Goal: Task Accomplishment & Management: Manage account settings

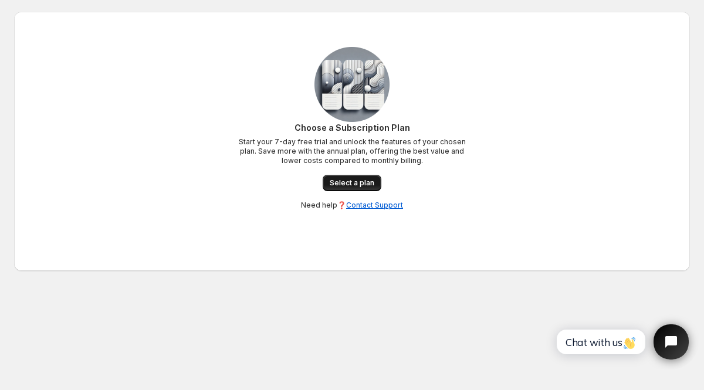
click at [369, 184] on span "Select a plan" at bounding box center [352, 182] width 45 height 9
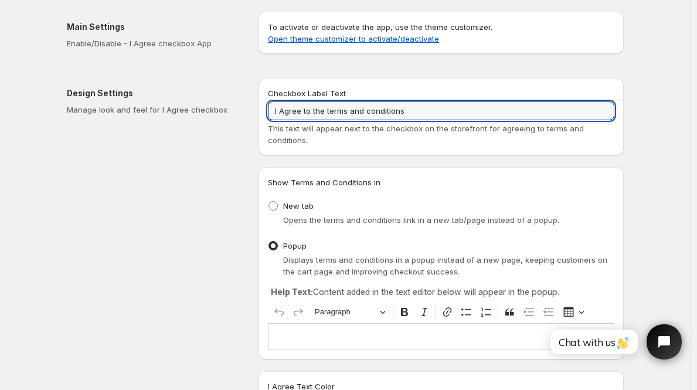
drag, startPoint x: 430, startPoint y: 114, endPoint x: 242, endPoint y: 112, distance: 188.2
click at [242, 112] on div "Design Settings Manage look and feel for I Agree checkbox Checkbox Label Text I…" at bounding box center [340, 377] width 566 height 617
paste input "ch habe die [AGB] und die [Datenschutzerklärung] gelesen und akzeptiere sie."
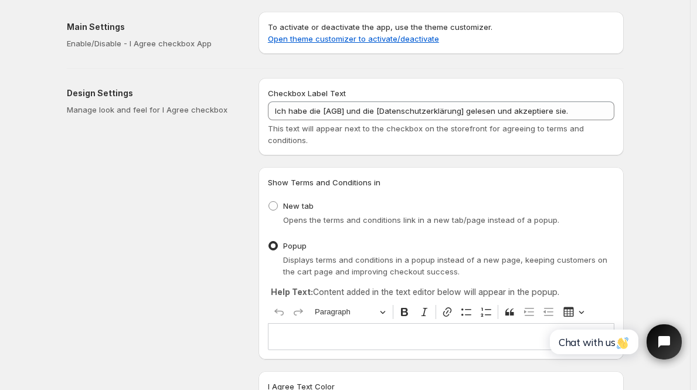
click at [481, 159] on div "Checkbox Label Text Ich habe die [AGB] und die [Datenschutzerklärung] gelesen u…" at bounding box center [441, 381] width 365 height 607
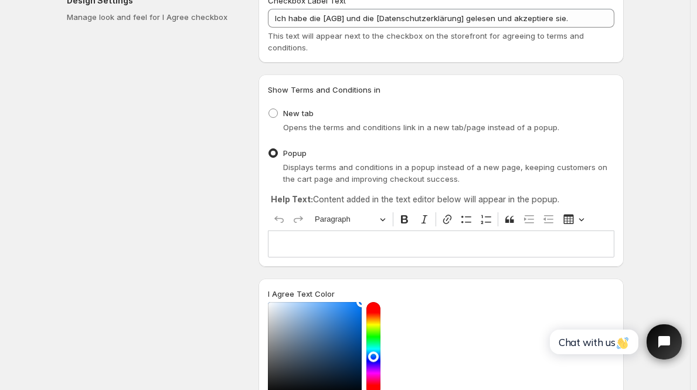
scroll to position [153, 0]
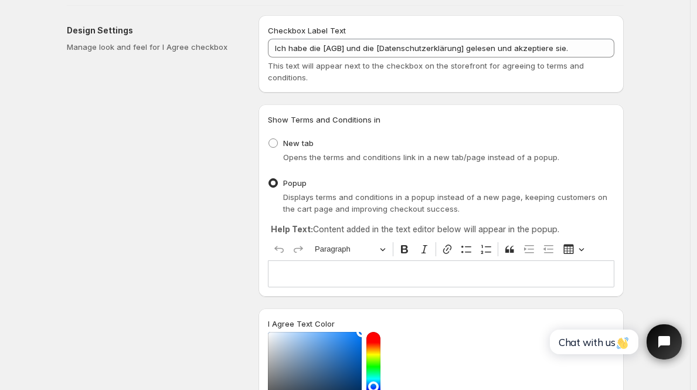
scroll to position [2, 0]
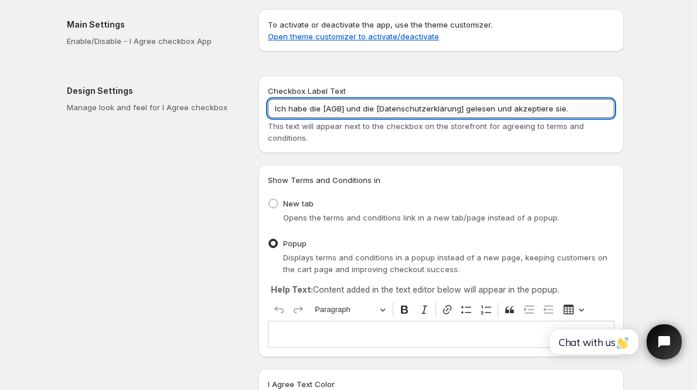
click at [346, 111] on input "Ich habe die [AGB] und die [Datenschutzerklärung] gelesen und akzeptiere sie." at bounding box center [441, 108] width 347 height 19
click at [326, 111] on input "Ich habe die [AGB und die [Datenschutzerklärung] gelesen und akzeptiere sie." at bounding box center [441, 108] width 347 height 19
click at [375, 110] on input "Ich habe die AGB und die [Datenschutzerklärung] gelesen und akzeptiere sie." at bounding box center [441, 108] width 347 height 19
click at [456, 112] on input "Ich habe die AGB und die Datenschutzerklärung] gelesen und akzeptiere sie." at bounding box center [441, 108] width 347 height 19
type input "Ich habe die AGB und die Datenschutzerklärung gelesen und akzeptiere sie."
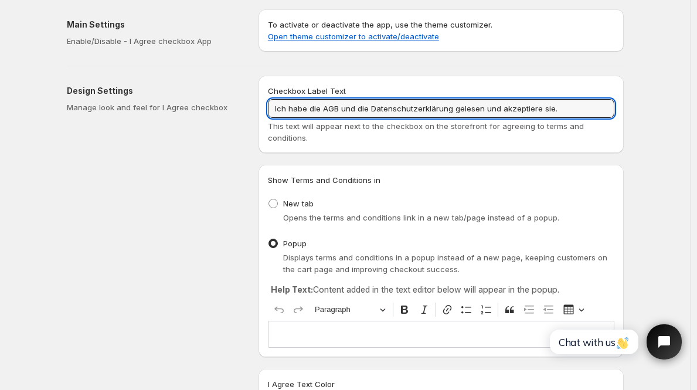
click at [495, 145] on div "Checkbox Label Text Ich habe die AGB und die Datenschutzerklärung gelesen und a…" at bounding box center [441, 114] width 365 height 77
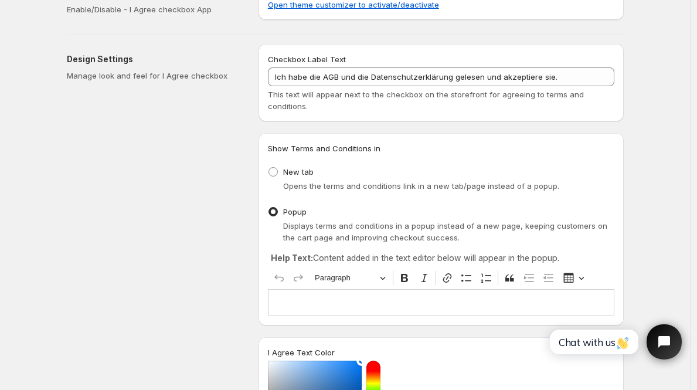
scroll to position [62, 0]
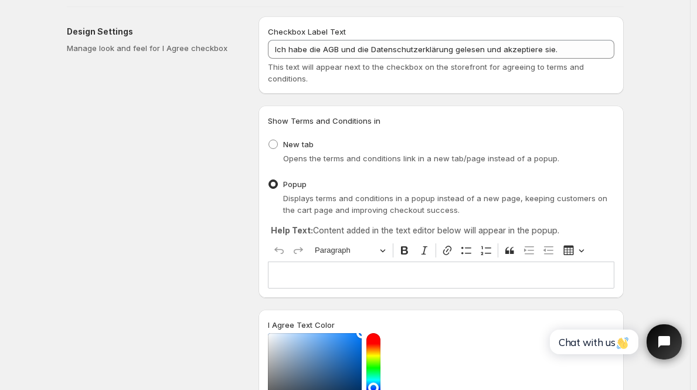
click at [346, 278] on p "Editor editing area: main. Press ⌥0 for help." at bounding box center [441, 275] width 336 height 12
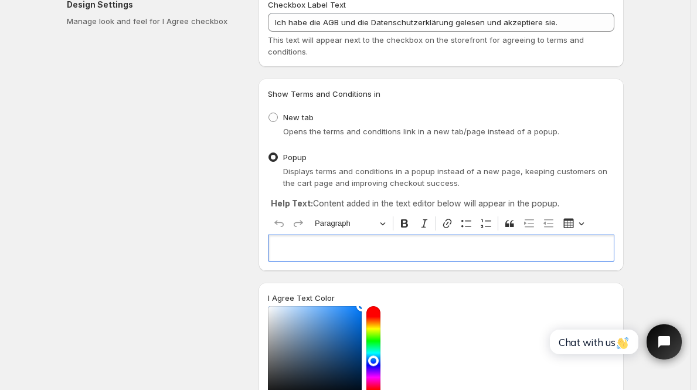
scroll to position [70, 0]
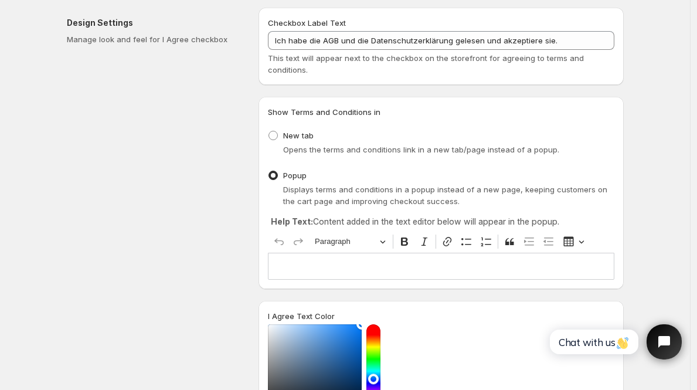
click at [337, 152] on span "Opens the terms and conditions link in a new tab/page instead of a popup." at bounding box center [421, 149] width 276 height 9
click at [298, 131] on span "New tab" at bounding box center [298, 135] width 30 height 9
click at [269, 131] on input "New tab" at bounding box center [269, 131] width 1 height 1
radio input "true"
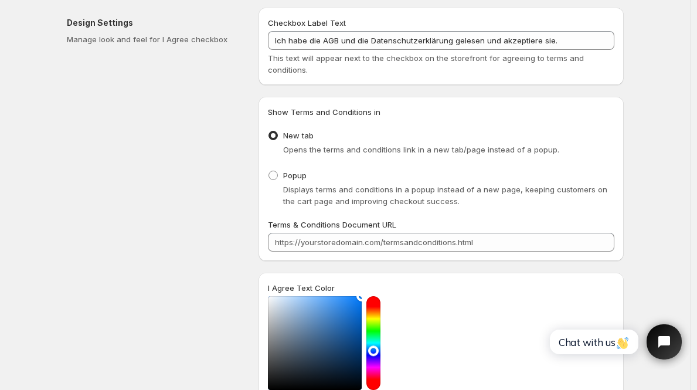
click at [366, 254] on div "Show Terms and Conditions in New tab Opens the terms and conditions link in a n…" at bounding box center [441, 179] width 365 height 164
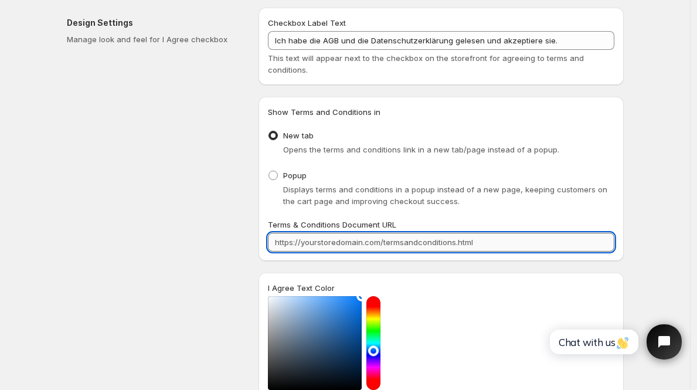
click at [366, 249] on input "Terms & Conditions Document URL" at bounding box center [441, 242] width 347 height 19
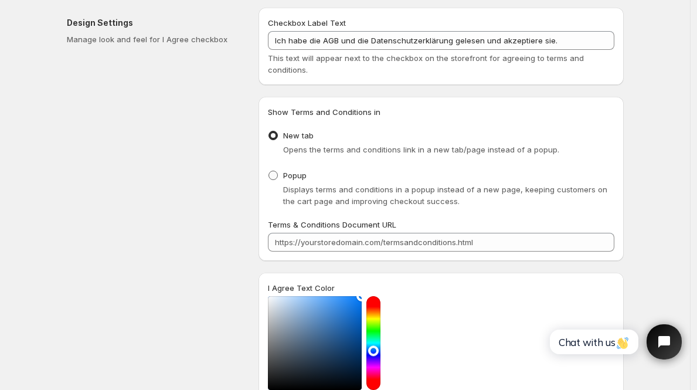
click at [287, 169] on span "Popup" at bounding box center [294, 175] width 23 height 12
click at [269, 171] on input "Popup" at bounding box center [269, 171] width 1 height 1
radio input "true"
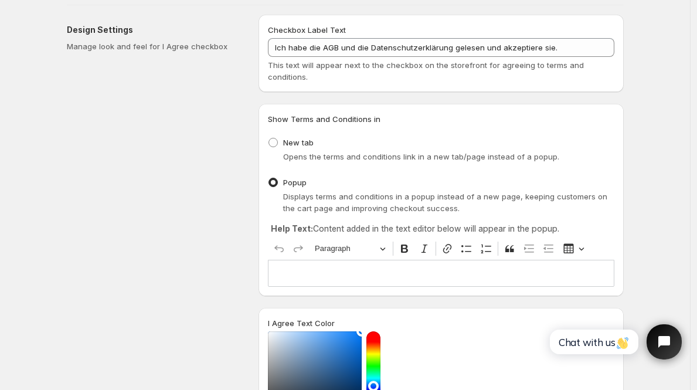
scroll to position [30, 0]
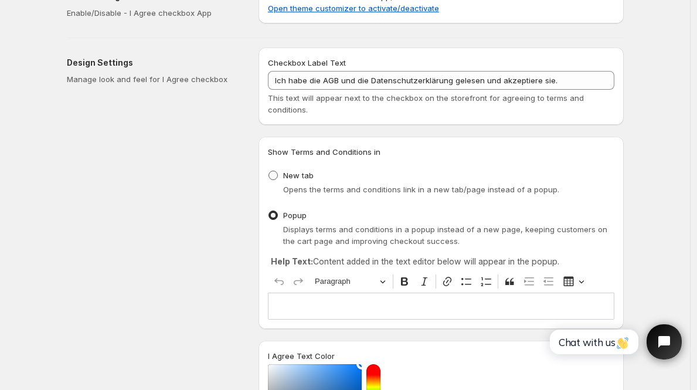
click at [310, 181] on label "New tab" at bounding box center [291, 175] width 46 height 16
click at [269, 171] on input "New tab" at bounding box center [269, 171] width 1 height 1
radio input "true"
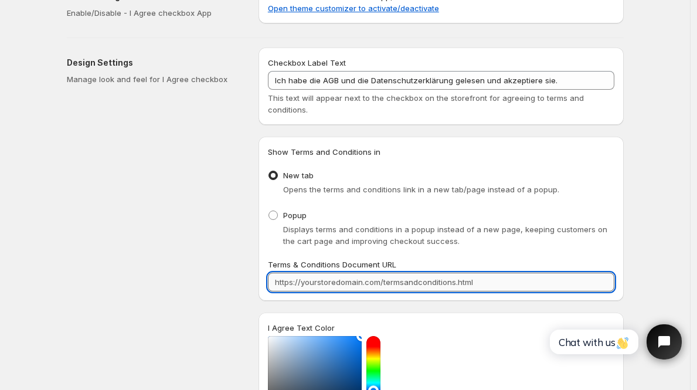
click at [361, 285] on input "Terms & Conditions Document URL" at bounding box center [441, 282] width 347 height 19
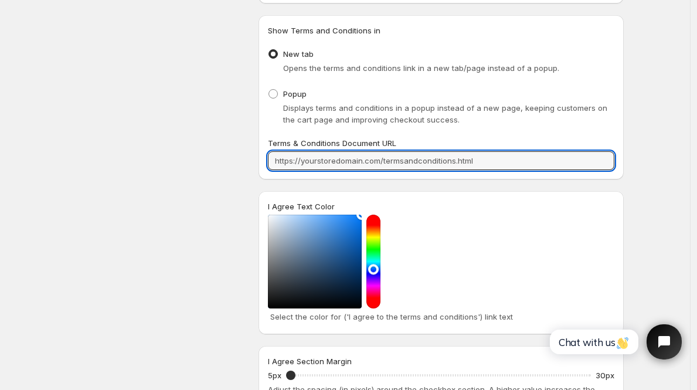
scroll to position [144, 0]
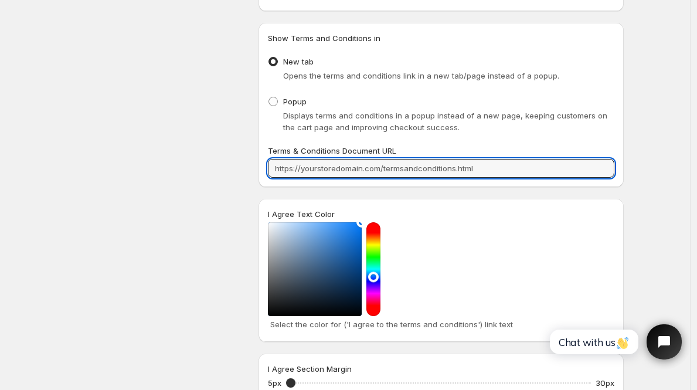
paste input "[URL][DOMAIN_NAME]"
type input "[URL][DOMAIN_NAME]"
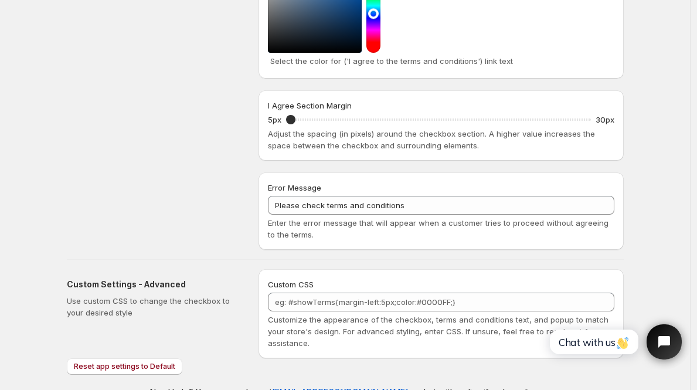
scroll to position [432, 0]
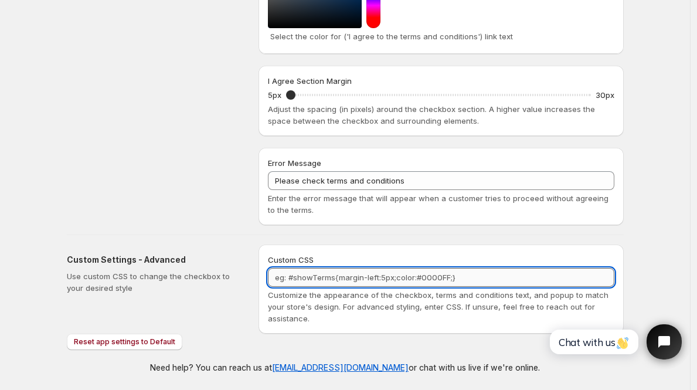
click at [419, 276] on textarea "Custom CSS" at bounding box center [441, 277] width 347 height 19
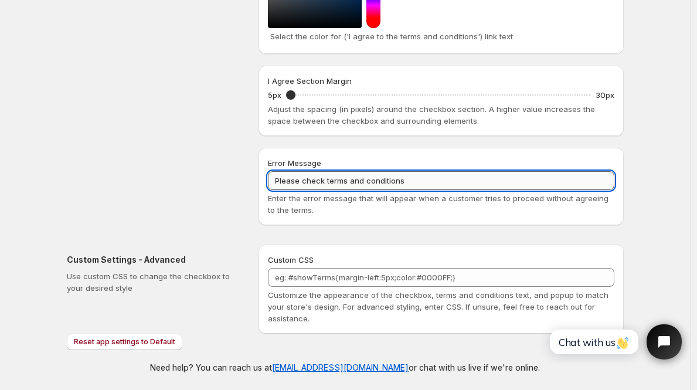
drag, startPoint x: 422, startPoint y: 181, endPoint x: 274, endPoint y: 179, distance: 148.4
click at [274, 179] on input "Please check terms and conditions" at bounding box center [441, 180] width 347 height 19
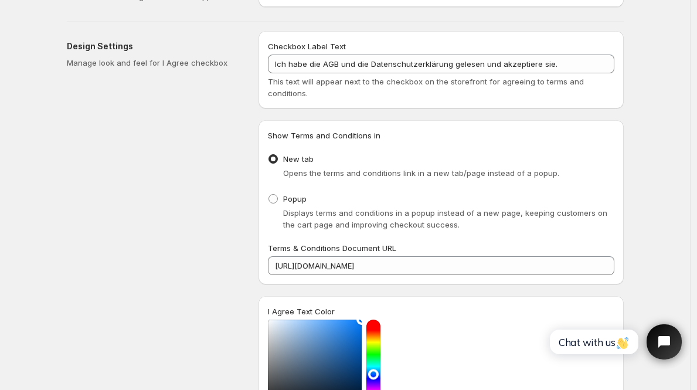
scroll to position [0, 0]
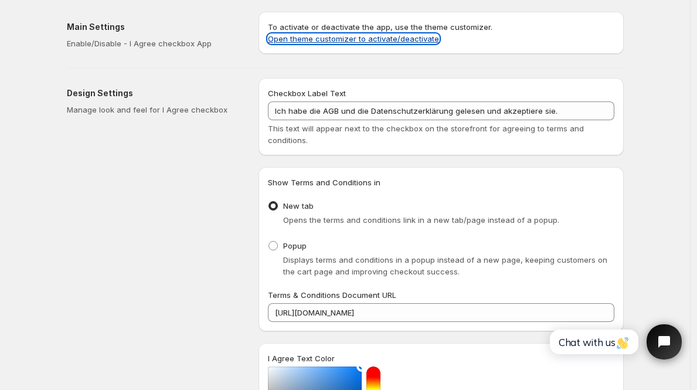
click at [399, 37] on link "Open theme customizer to activate/deactivate" at bounding box center [353, 38] width 171 height 9
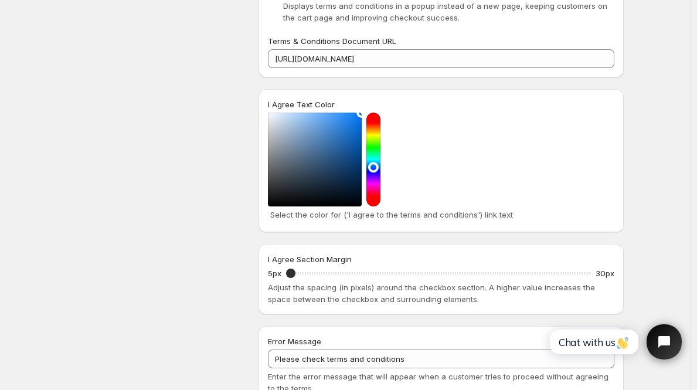
scroll to position [145, 0]
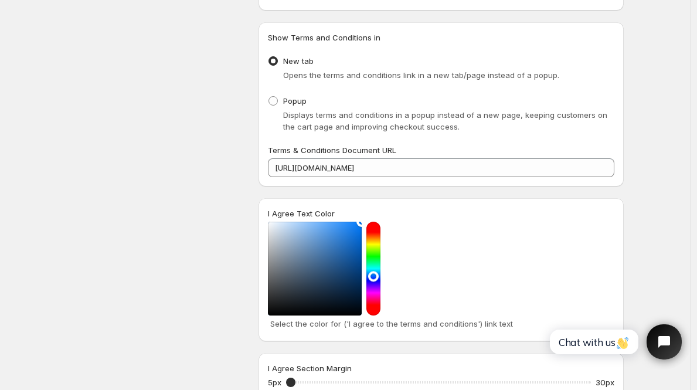
click at [311, 110] on span "Displays terms and conditions in a popup instead of a new page, keeping custome…" at bounding box center [445, 120] width 324 height 21
click at [288, 101] on span "Popup" at bounding box center [294, 100] width 23 height 9
click at [269, 97] on input "Popup" at bounding box center [269, 96] width 1 height 1
radio input "true"
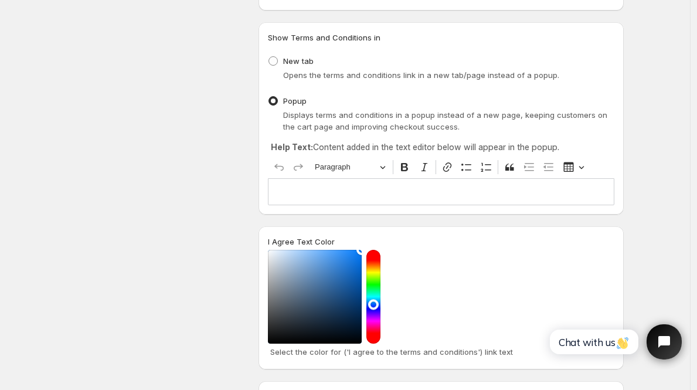
click at [325, 203] on div "Editor editing area: main. Press ⌥0 for help." at bounding box center [441, 191] width 347 height 26
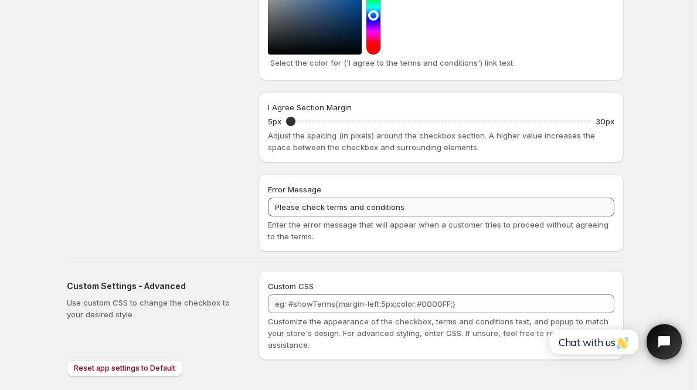
scroll to position [461, 0]
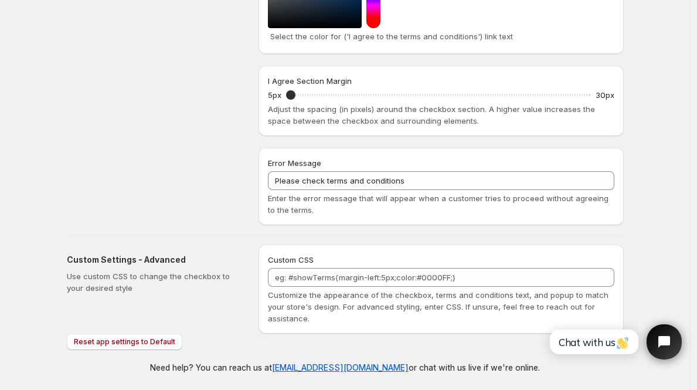
radio input "true"
click at [109, 342] on span "Reset app settings to Default" at bounding box center [124, 341] width 101 height 9
type input "I Agree to the terms and conditions"
radio input "false"
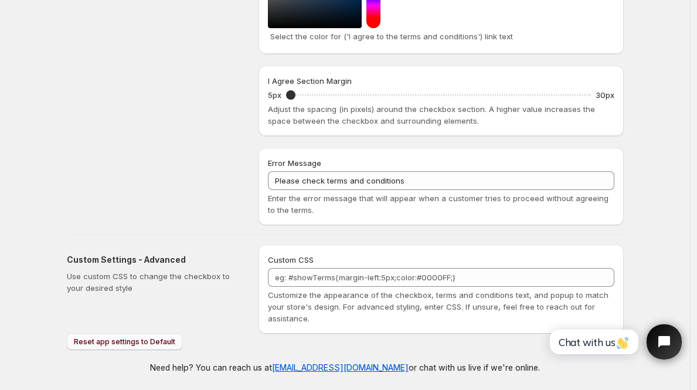
radio input "true"
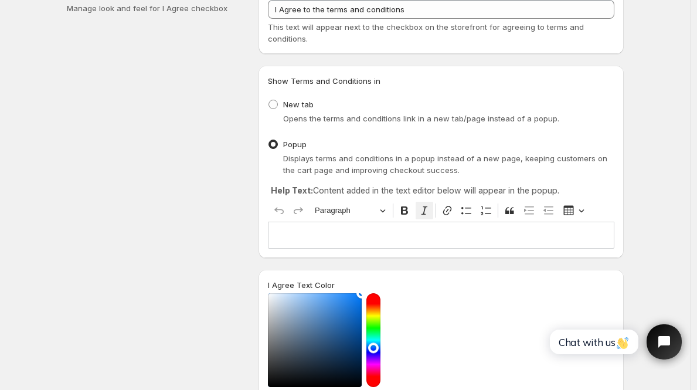
scroll to position [0, 0]
